Goal: Task Accomplishment & Management: Manage account settings

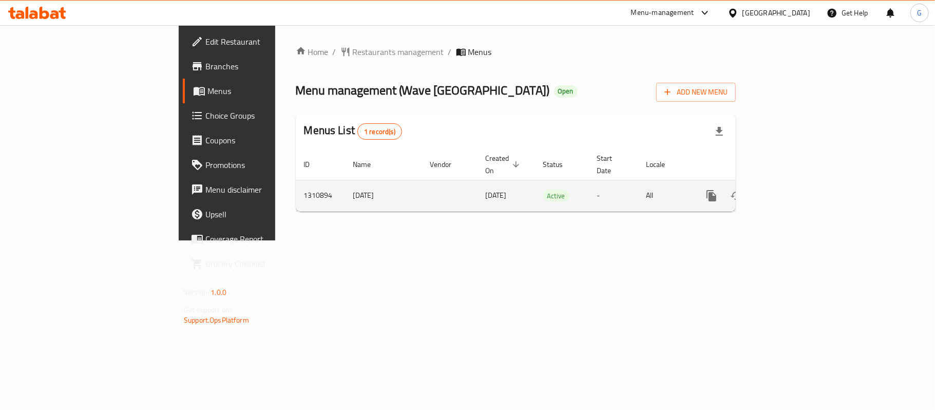
click at [790, 191] on icon "enhanced table" at bounding box center [785, 195] width 9 height 9
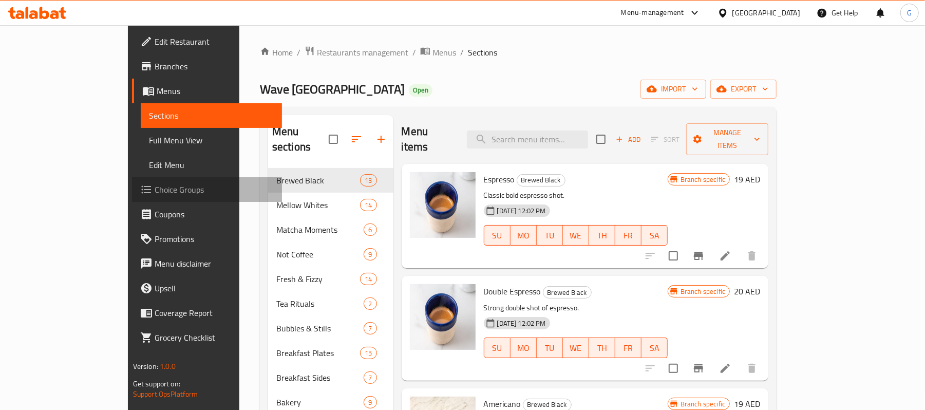
click at [155, 185] on span "Choice Groups" at bounding box center [215, 189] width 120 height 12
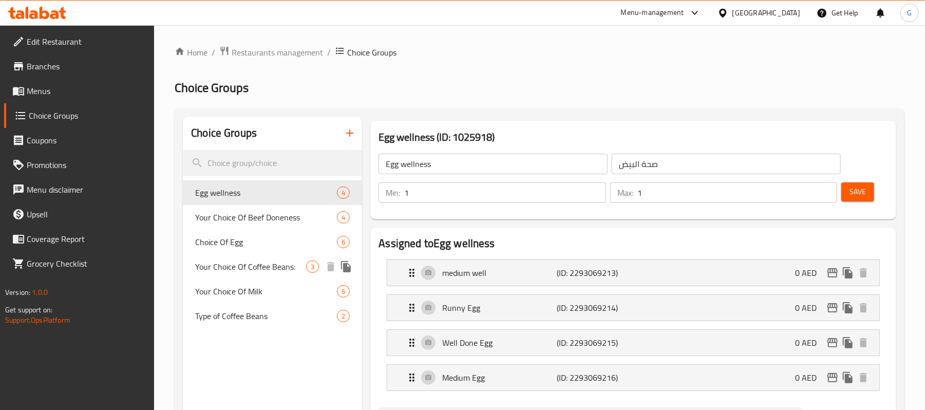
click at [236, 260] on span "Your Choice Of Coffee Beans:" at bounding box center [250, 266] width 111 height 12
type input "Your Choice Of Coffee Beans:"
type input "اختيارك من [PERSON_NAME]:"
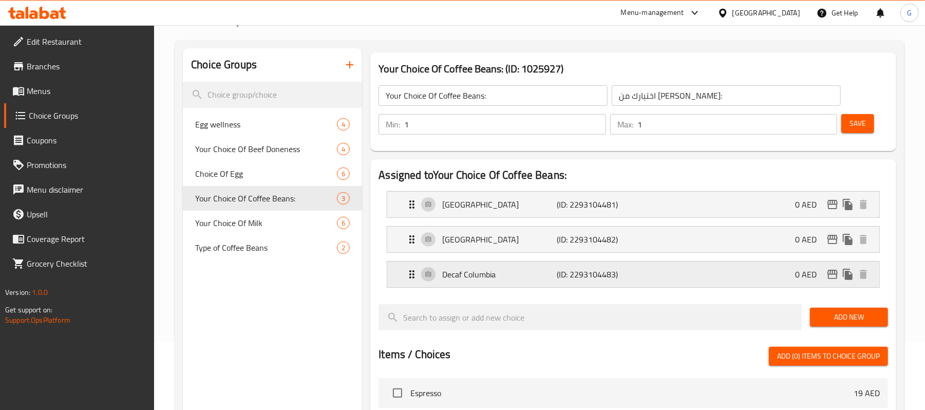
click at [645, 279] on div "Decaf Columbia (ID: 2293104483) 0 AED" at bounding box center [636, 274] width 461 height 26
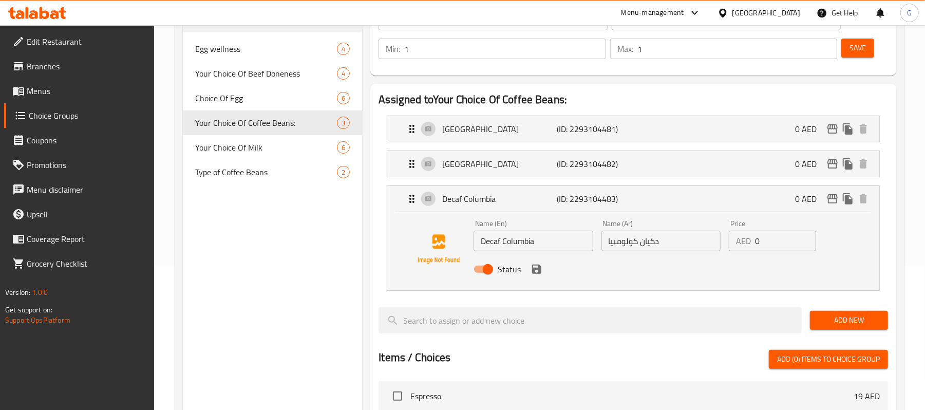
scroll to position [205, 0]
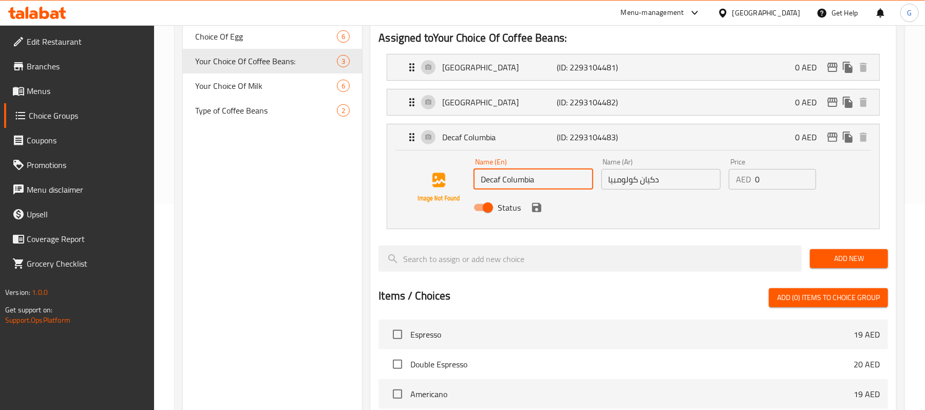
click at [539, 171] on input "Decaf Columbia" at bounding box center [532, 179] width 119 height 21
click at [648, 182] on input "دكيان كولومبيا" at bounding box center [660, 179] width 119 height 21
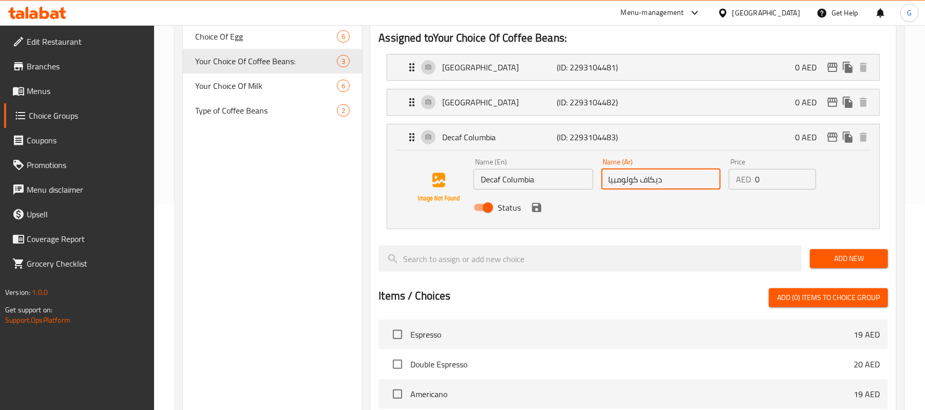
click at [537, 212] on icon "save" at bounding box center [536, 207] width 9 height 9
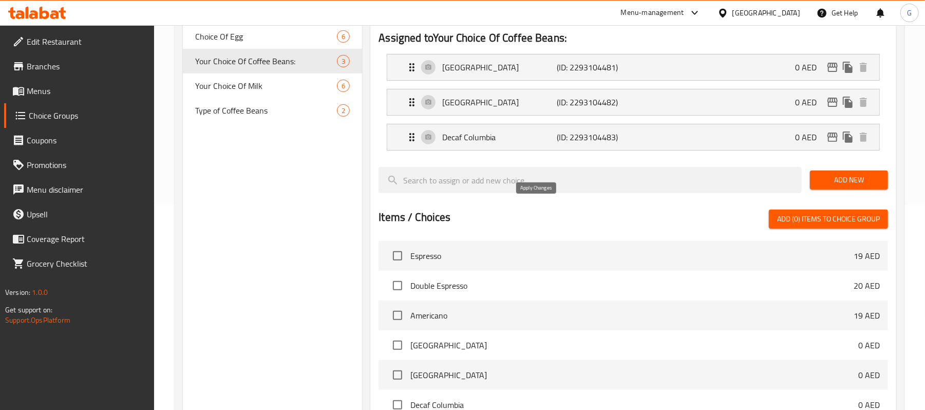
type input "ديكاف كولومبيا"
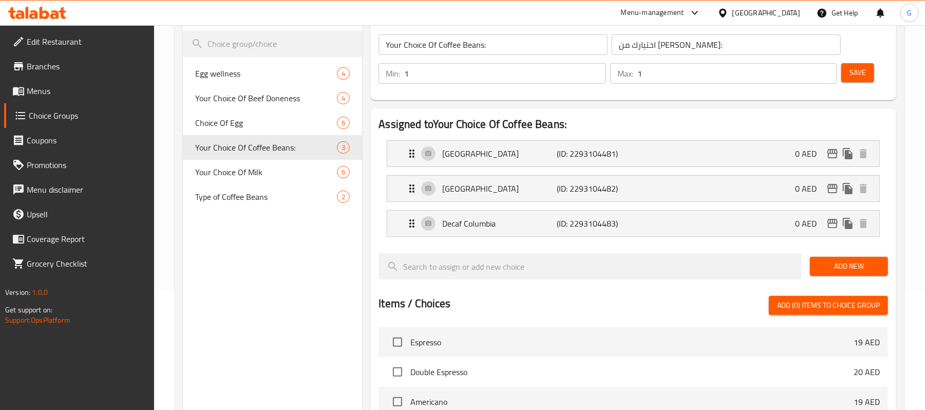
scroll to position [0, 0]
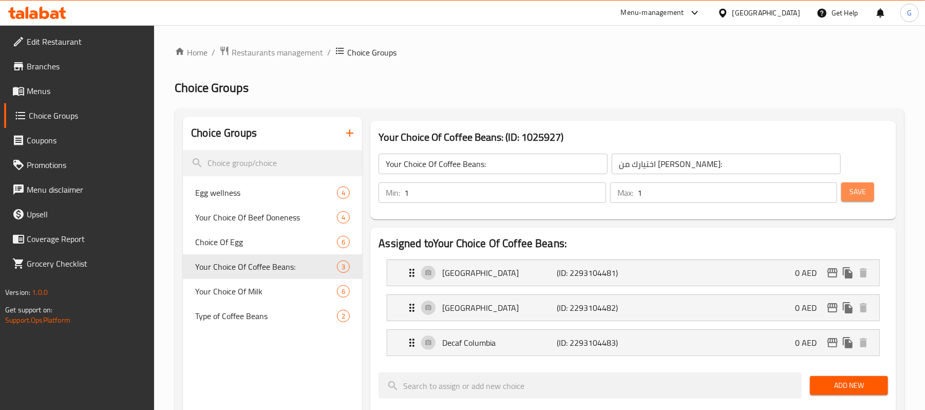
click at [855, 194] on span "Save" at bounding box center [857, 191] width 16 height 13
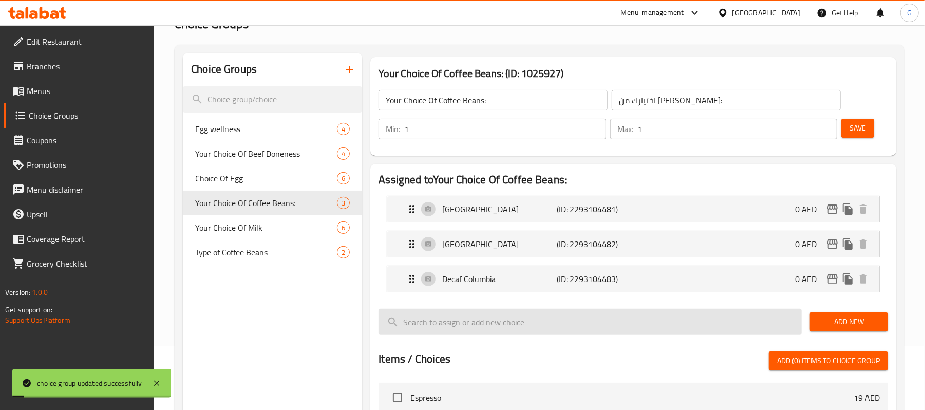
scroll to position [137, 0]
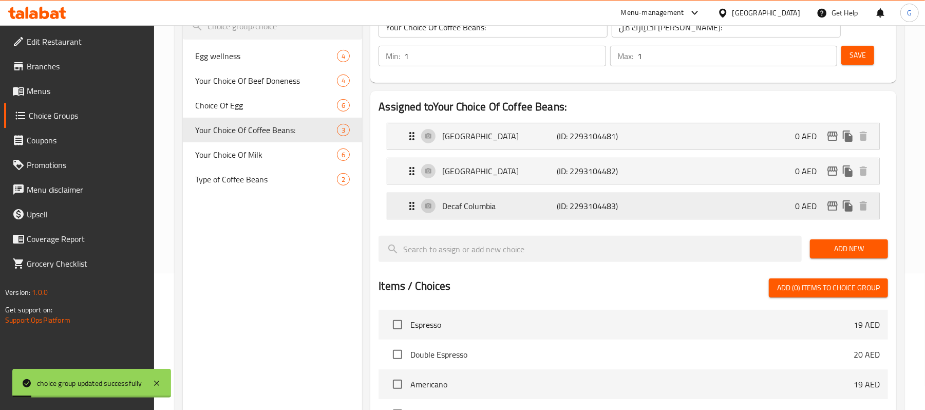
click at [531, 202] on p "Decaf Columbia" at bounding box center [499, 206] width 114 height 12
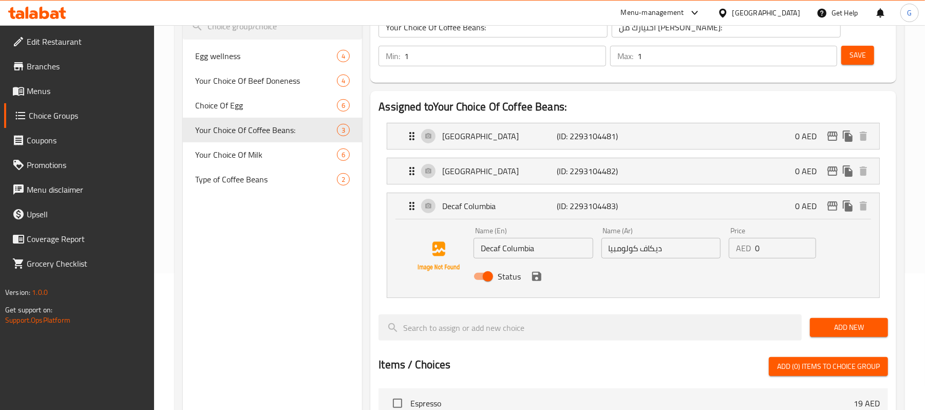
click at [744, 21] on div "[GEOGRAPHIC_DATA]" at bounding box center [758, 13] width 99 height 25
click at [749, 13] on div "[GEOGRAPHIC_DATA]" at bounding box center [766, 12] width 68 height 11
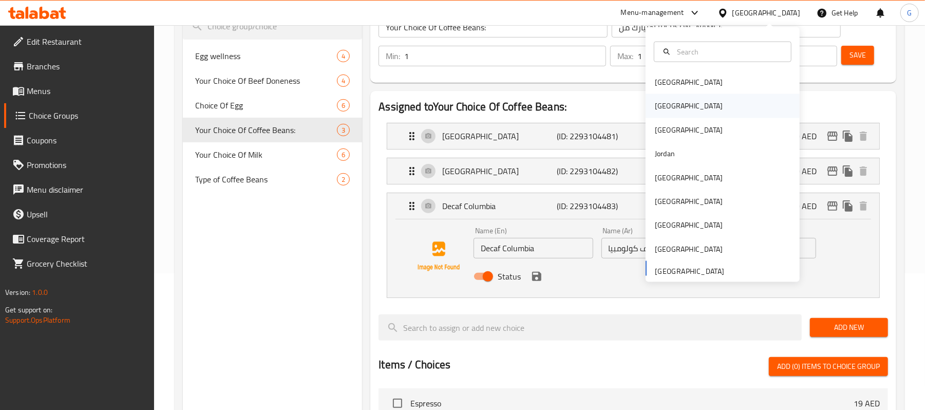
click at [695, 109] on div "[GEOGRAPHIC_DATA]" at bounding box center [722, 106] width 154 height 24
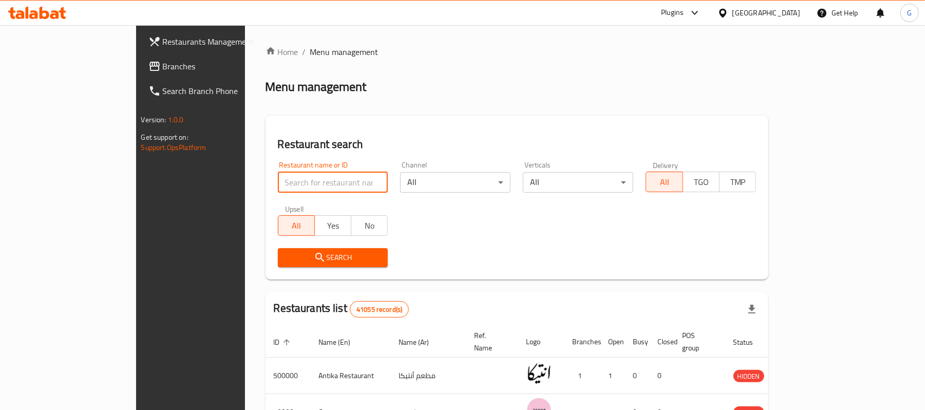
click at [278, 187] on input "search" at bounding box center [333, 182] width 110 height 21
paste input "699909"
type input "699909"
click at [314, 256] on icon "submit" at bounding box center [320, 257] width 12 height 12
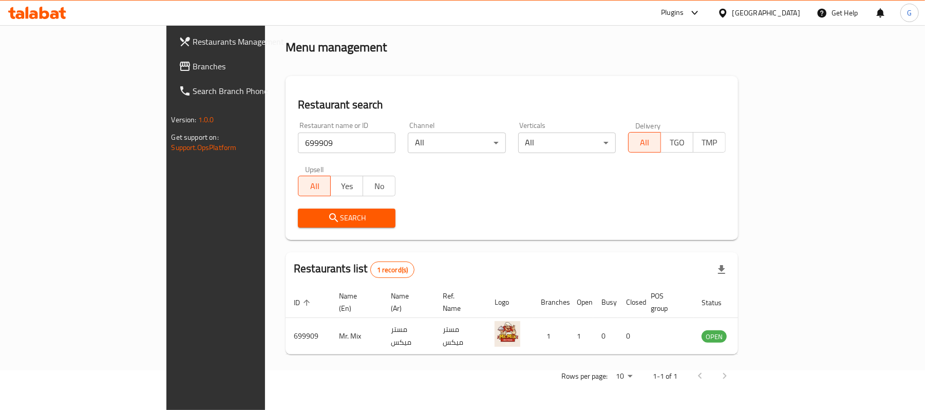
scroll to position [29, 0]
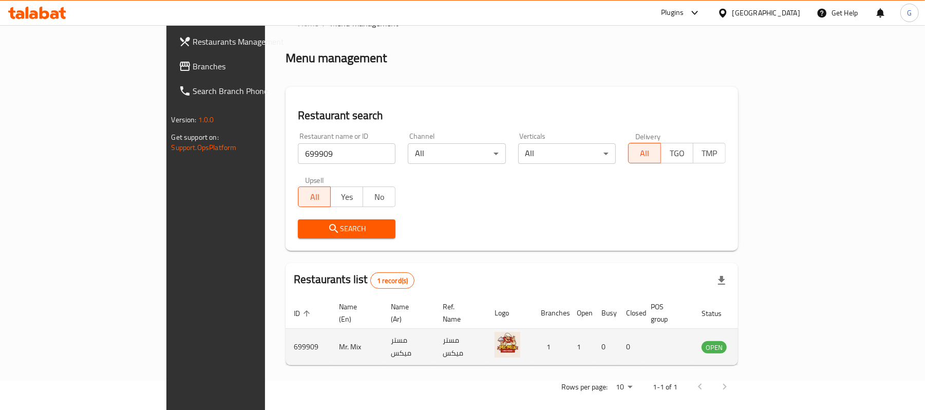
click at [766, 345] on icon "enhanced table" at bounding box center [764, 347] width 4 height 4
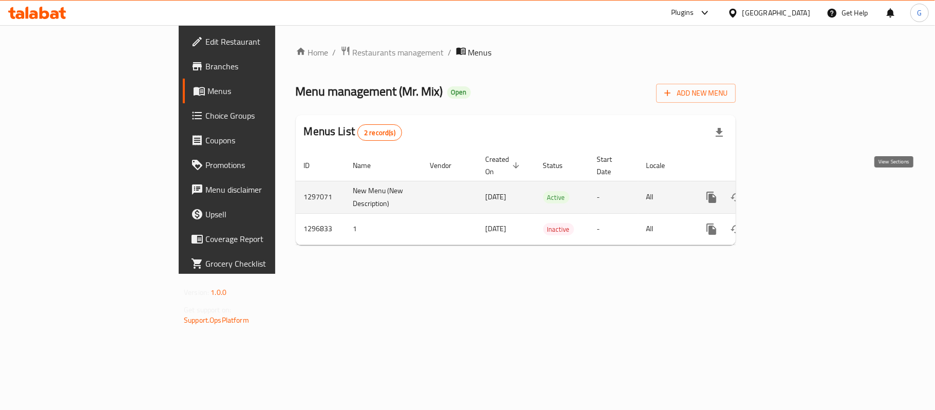
click at [792, 191] on icon "enhanced table" at bounding box center [785, 197] width 12 height 12
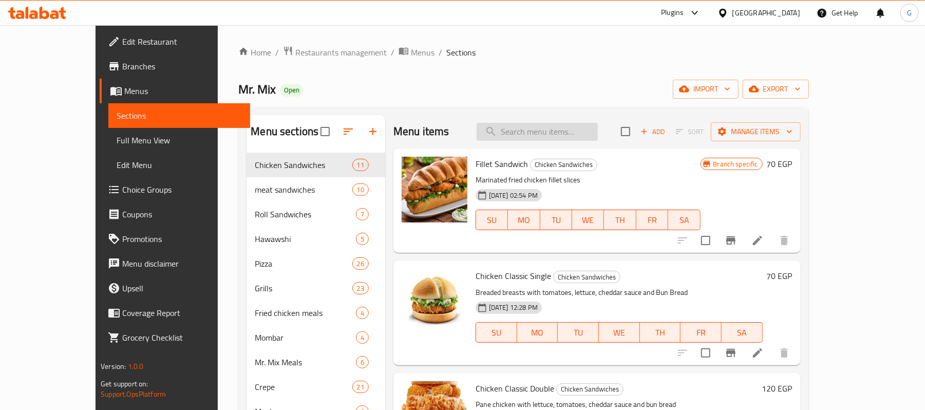
click at [598, 133] on input "search" at bounding box center [536, 132] width 121 height 18
paste input "هوت دوج"
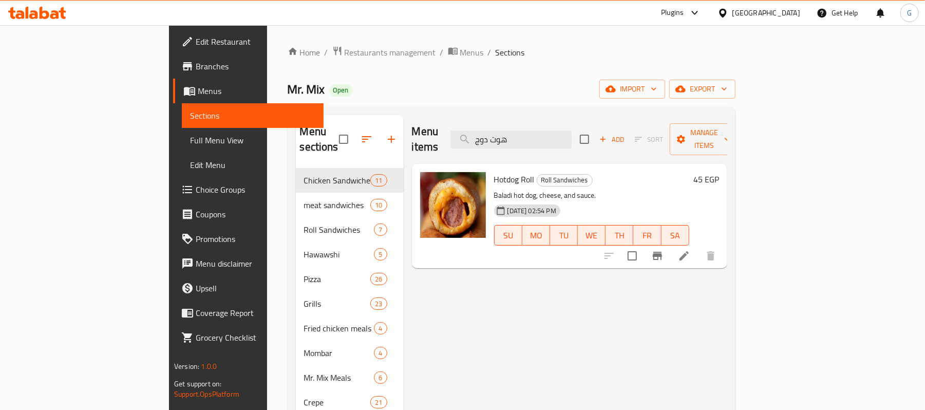
type input "هوت دوج"
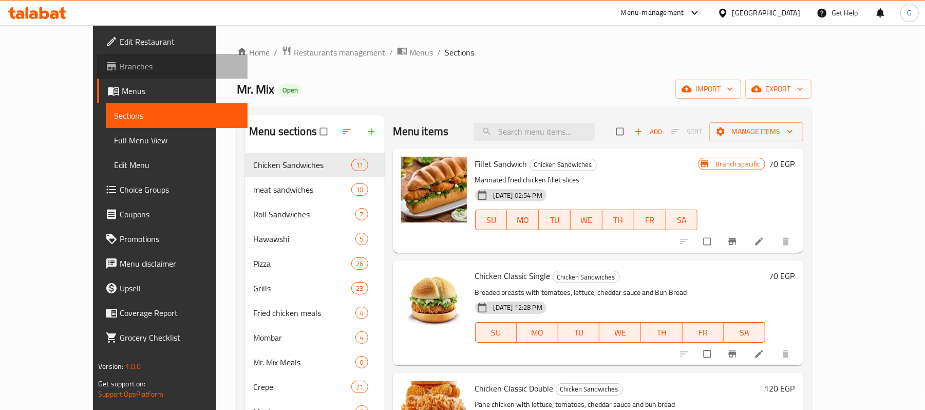
click at [120, 62] on span "Branches" at bounding box center [180, 66] width 120 height 12
